Goal: Task Accomplishment & Management: Use online tool/utility

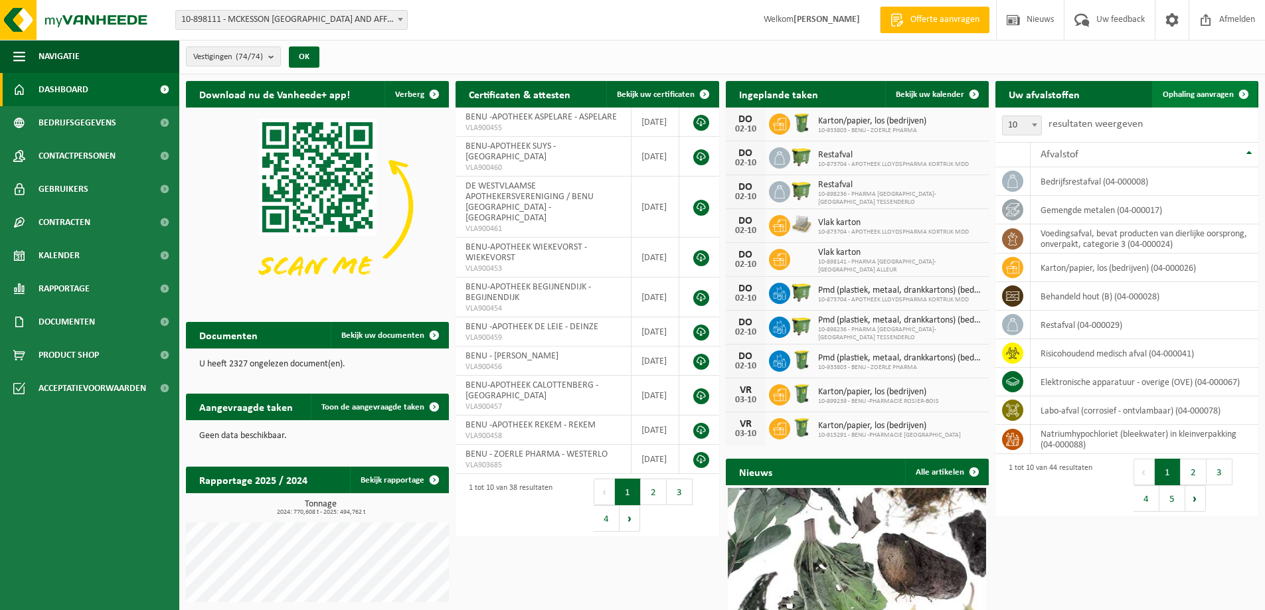
click at [1200, 92] on span "Ophaling aanvragen" at bounding box center [1198, 94] width 71 height 9
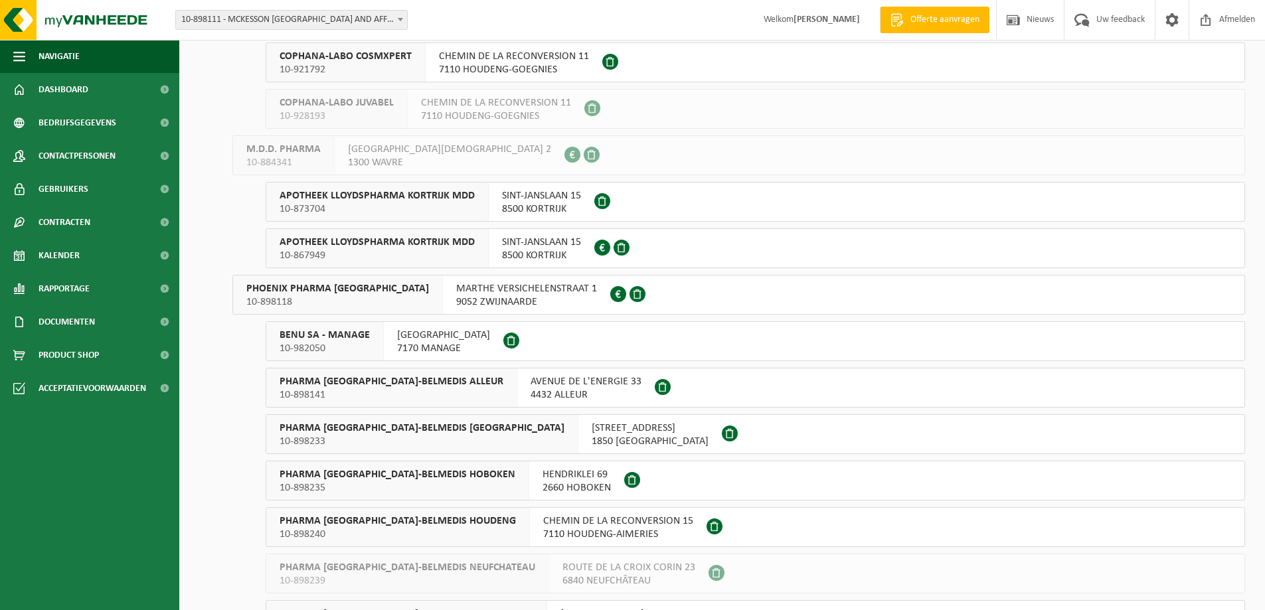
scroll to position [2741, 0]
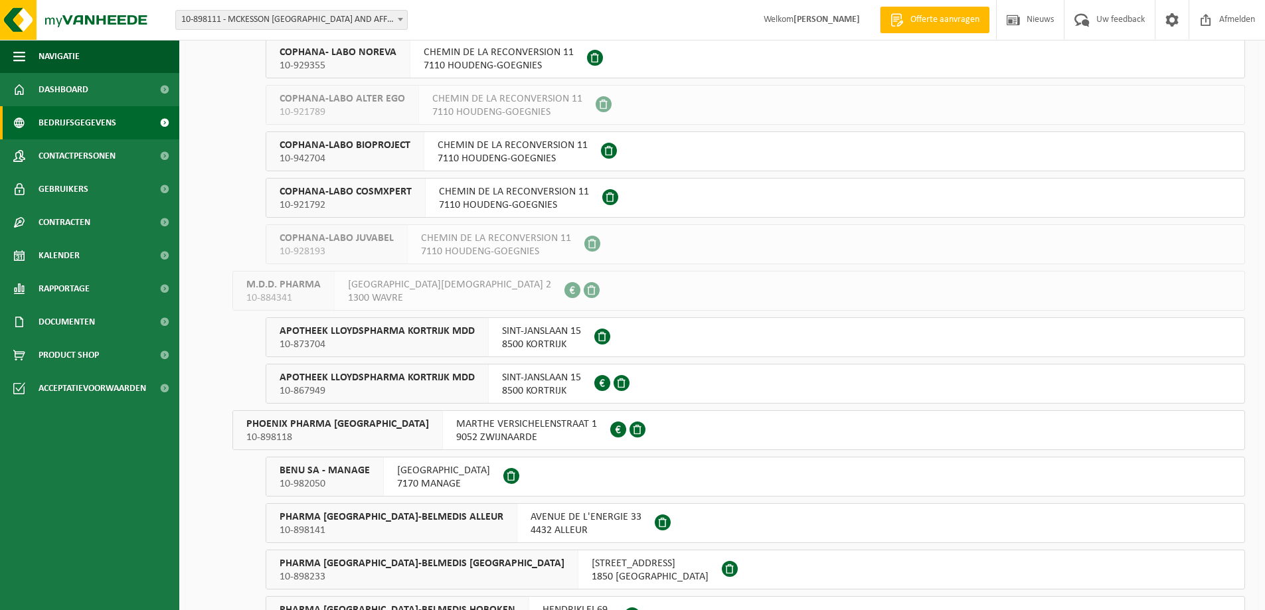
click at [88, 125] on span "Bedrijfsgegevens" at bounding box center [78, 122] width 78 height 33
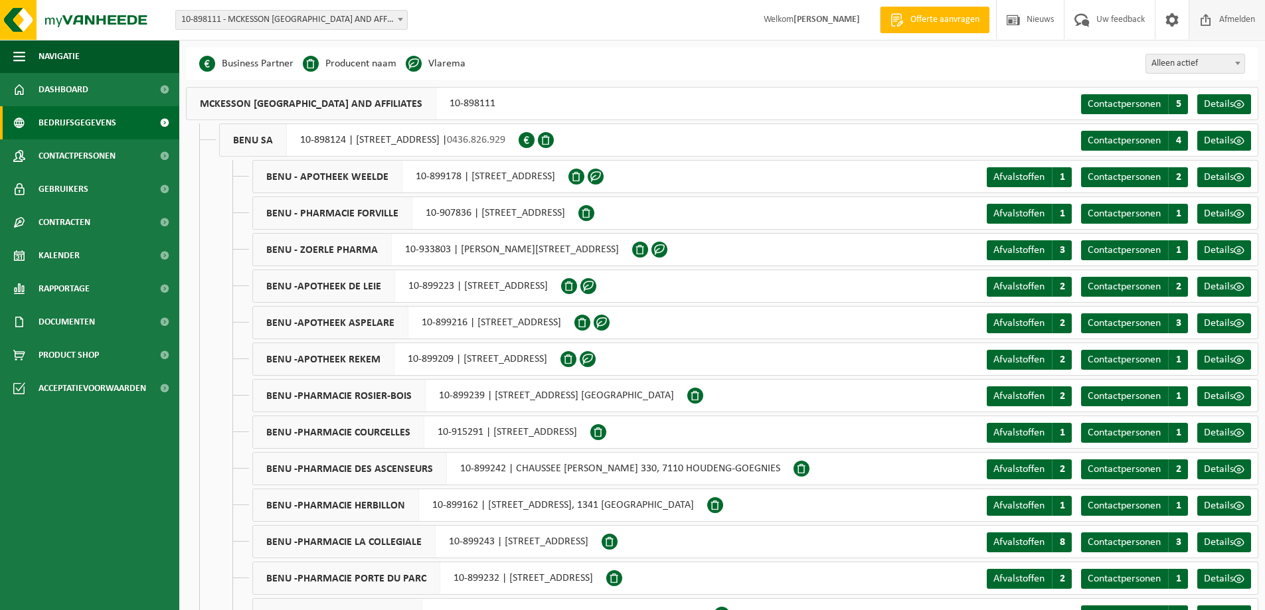
click at [1242, 21] on span "Afmelden" at bounding box center [1237, 19] width 43 height 39
